Goal: Task Accomplishment & Management: Use online tool/utility

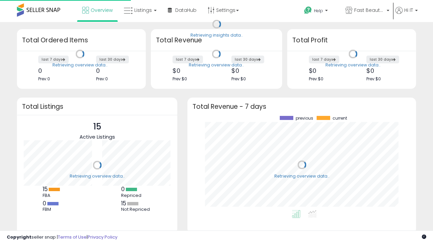
scroll to position [94, 215]
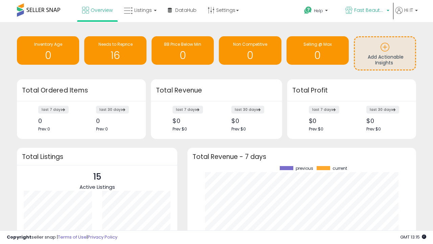
click at [367, 11] on span "Fast Beauty ([GEOGRAPHIC_DATA])" at bounding box center [369, 10] width 30 height 7
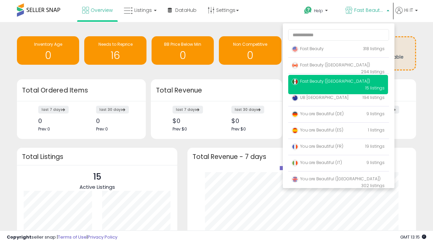
click at [338, 66] on span "Fast Beauty ([GEOGRAPHIC_DATA])" at bounding box center [331, 65] width 78 height 6
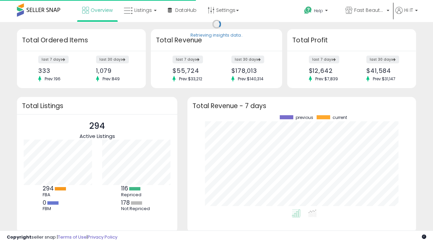
scroll to position [94, 215]
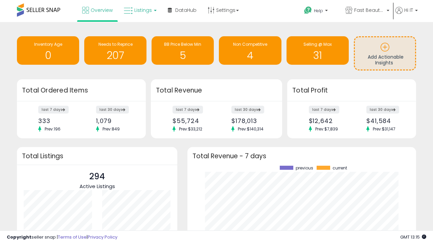
click at [139, 10] on span "Listings" at bounding box center [143, 10] width 18 height 7
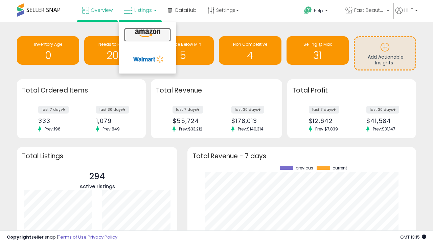
click at [147, 33] on icon at bounding box center [147, 33] width 29 height 9
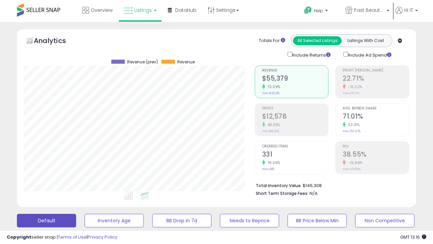
scroll to position [131, 0]
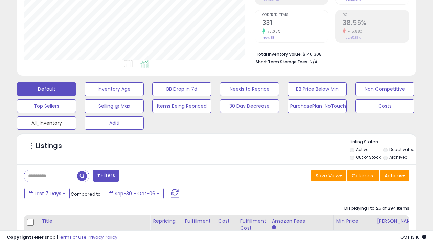
click at [46, 121] on button "All_Inventory" at bounding box center [46, 123] width 59 height 14
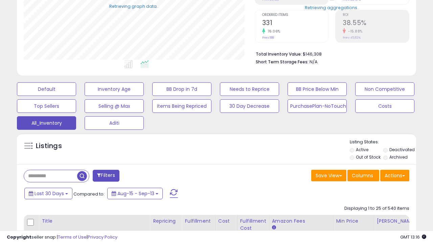
scroll to position [139, 231]
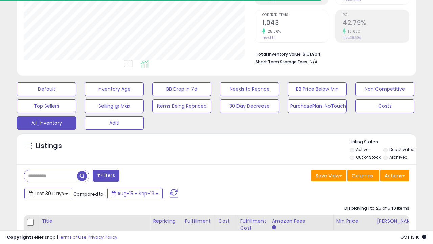
click at [48, 192] on span "Last 30 Days" at bounding box center [48, 193] width 29 height 7
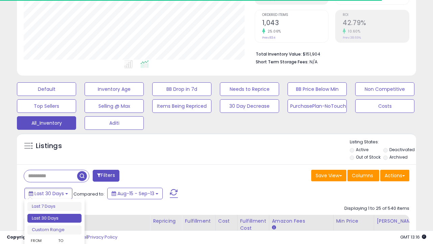
click at [54, 218] on li "Last 30 Days" at bounding box center [54, 217] width 54 height 9
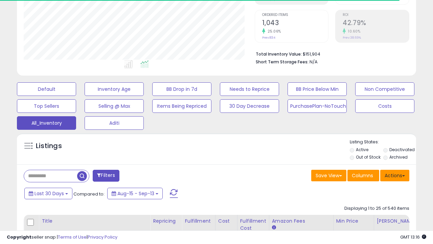
click at [395, 175] on button "Actions" at bounding box center [394, 174] width 29 height 11
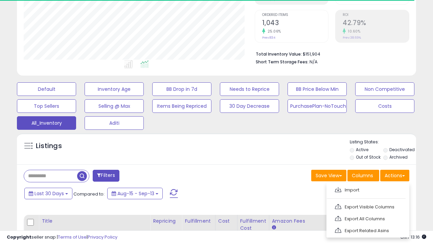
click at [367, 217] on link "Export All Columns" at bounding box center [367, 218] width 74 height 10
